Goal: Transaction & Acquisition: Purchase product/service

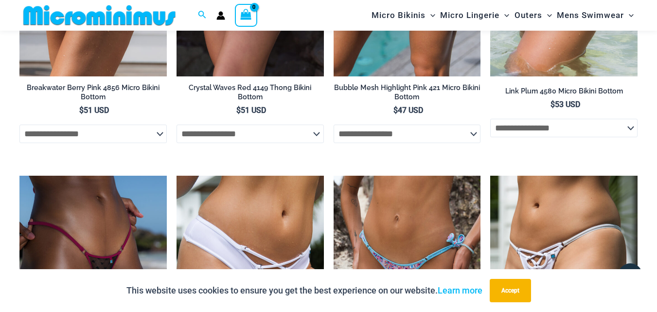
scroll to position [2739, 0]
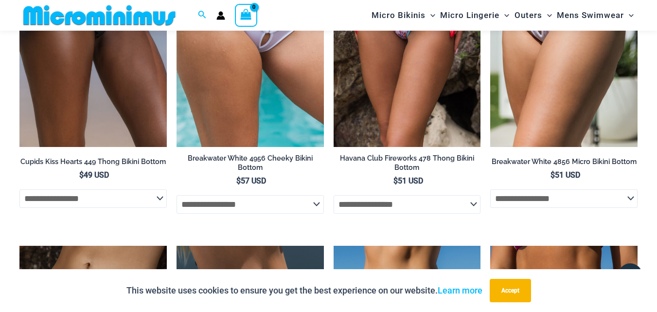
drag, startPoint x: 656, startPoint y: 237, endPoint x: 656, endPoint y: 242, distance: 5.4
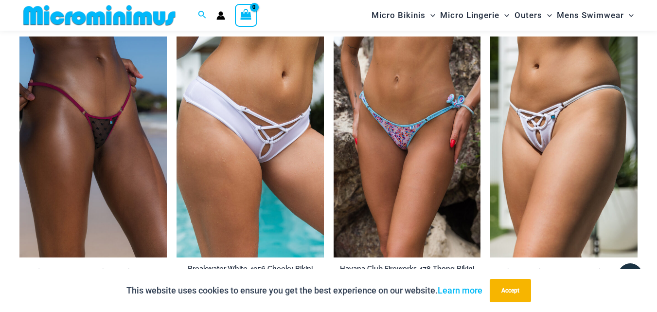
scroll to position [2622, 0]
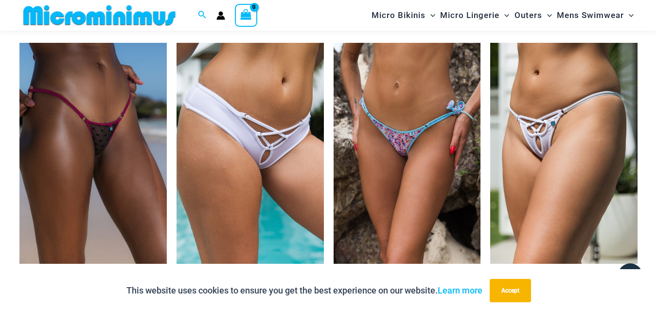
drag, startPoint x: 654, startPoint y: 44, endPoint x: 651, endPoint y: 55, distance: 11.6
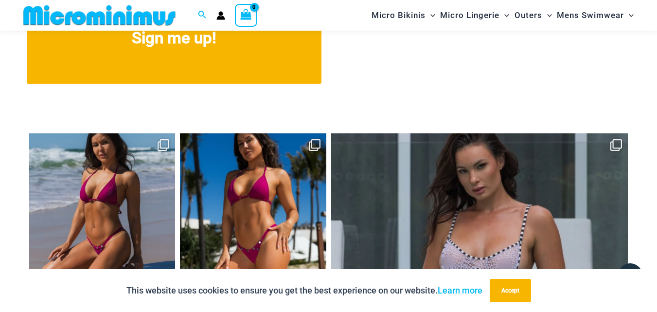
scroll to position [3977, 0]
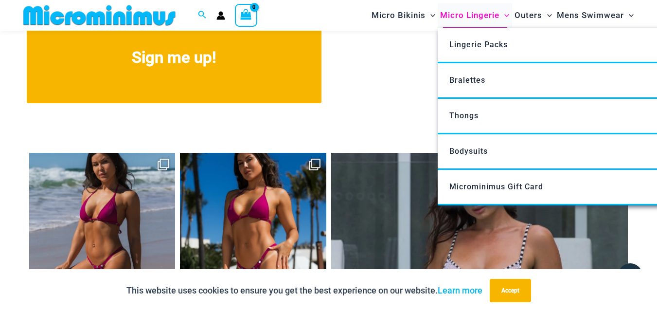
click at [488, 15] on span "Micro Lingerie" at bounding box center [469, 15] width 59 height 25
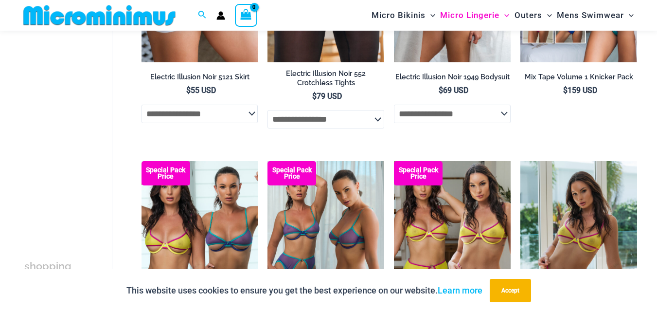
scroll to position [2200, 0]
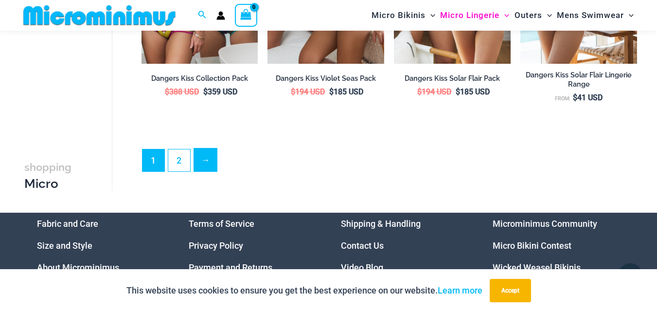
click at [207, 170] on link "→" at bounding box center [205, 159] width 23 height 23
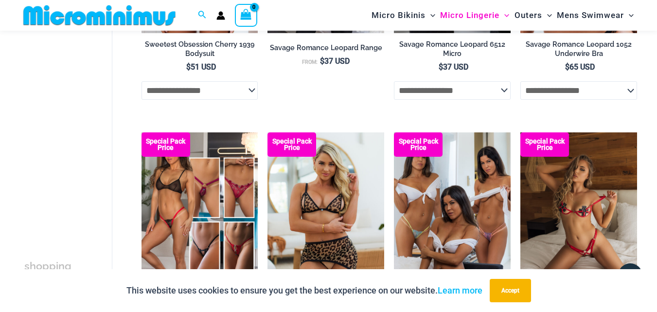
scroll to position [2161, 0]
